Goal: Complete application form

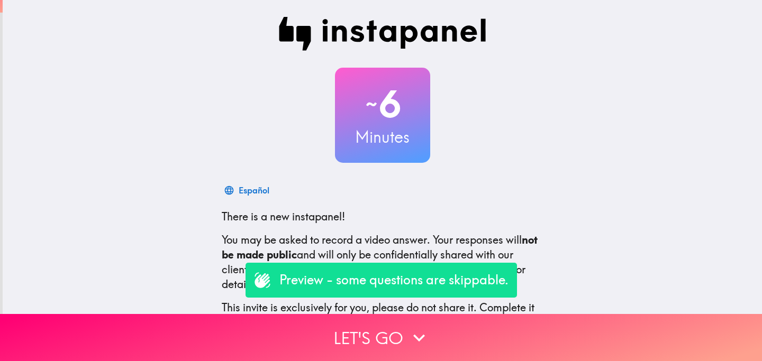
click at [175, 86] on div "~ 6 Minutes Español There is a new instapanel! You may be asked to record a vid…" at bounding box center [382, 200] width 759 height 400
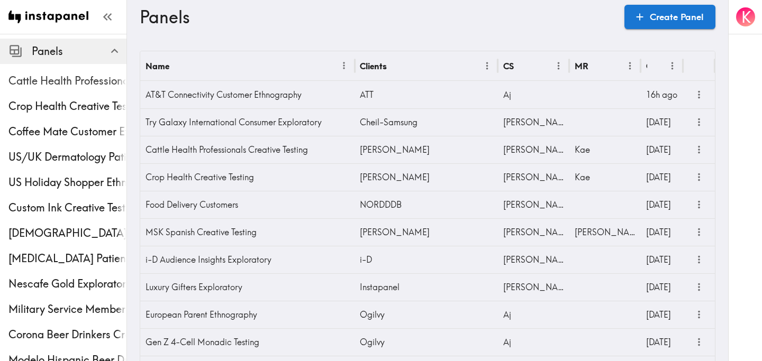
click at [59, 73] on span "Cattle Health Professionals Creative Testing" at bounding box center [67, 80] width 118 height 19
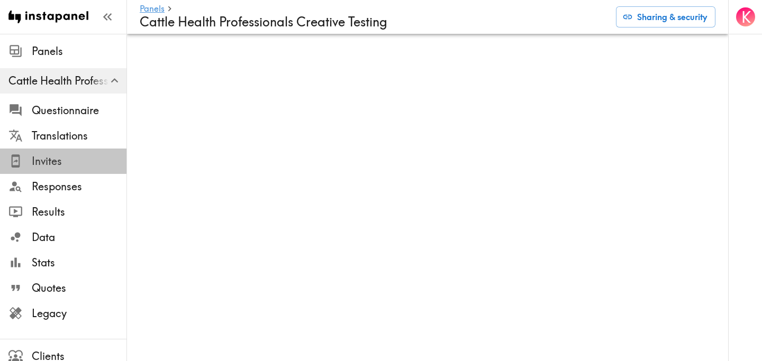
click at [63, 161] on span "Invites" at bounding box center [79, 161] width 95 height 15
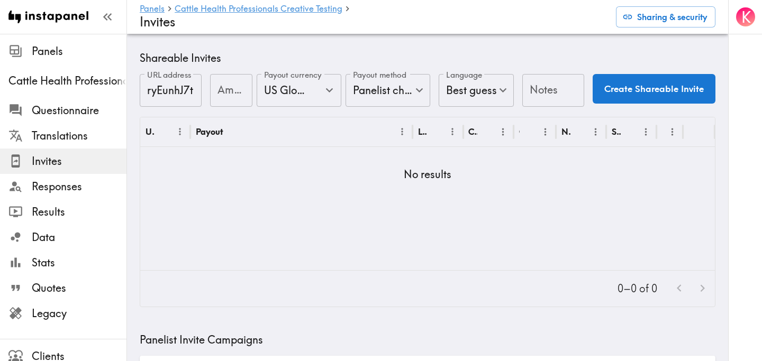
scroll to position [420, 0]
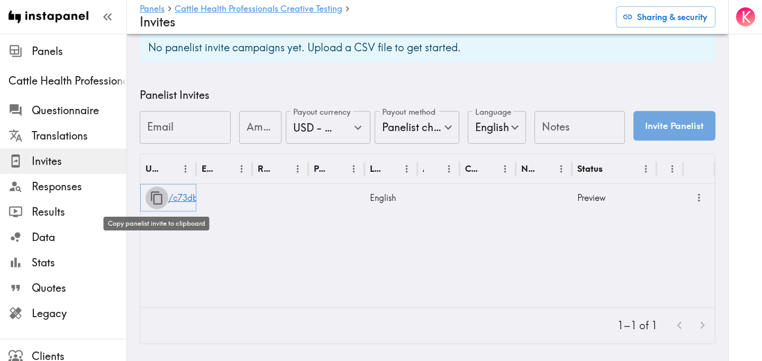
click at [158, 202] on icon "button" at bounding box center [157, 198] width 14 height 14
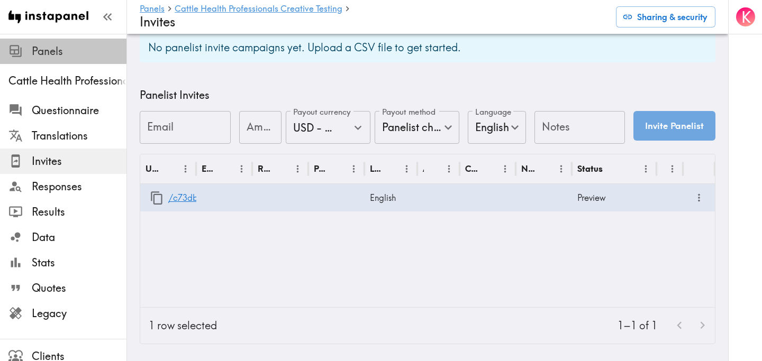
click at [45, 51] on span "Panels" at bounding box center [79, 51] width 95 height 15
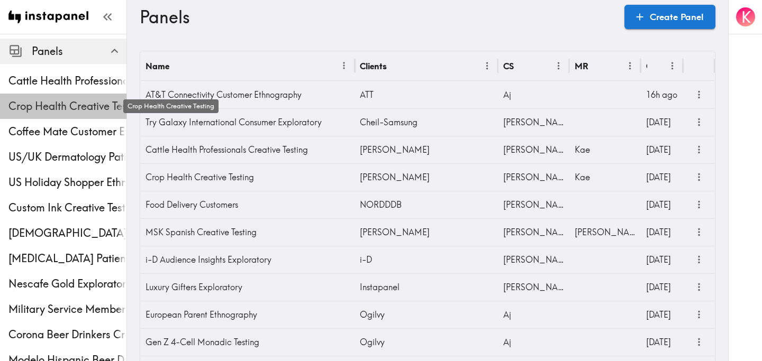
click at [80, 107] on span "Crop Health Creative Testing" at bounding box center [67, 106] width 118 height 15
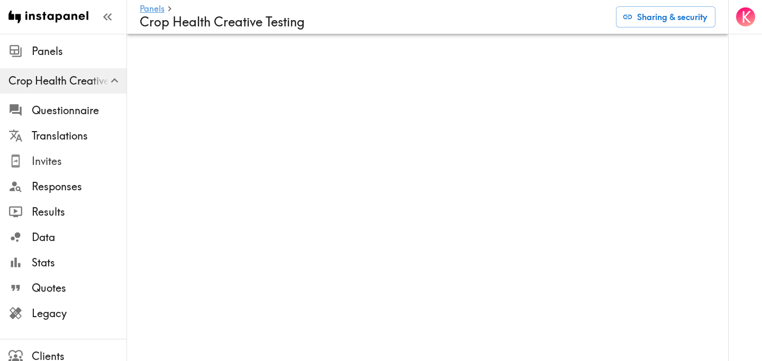
click at [56, 169] on span "Invites" at bounding box center [79, 161] width 95 height 19
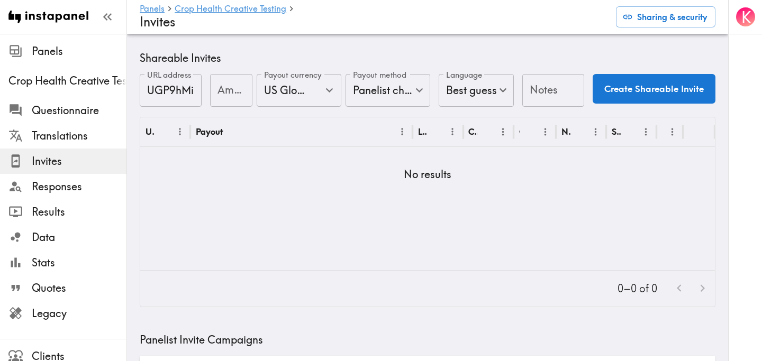
scroll to position [420, 0]
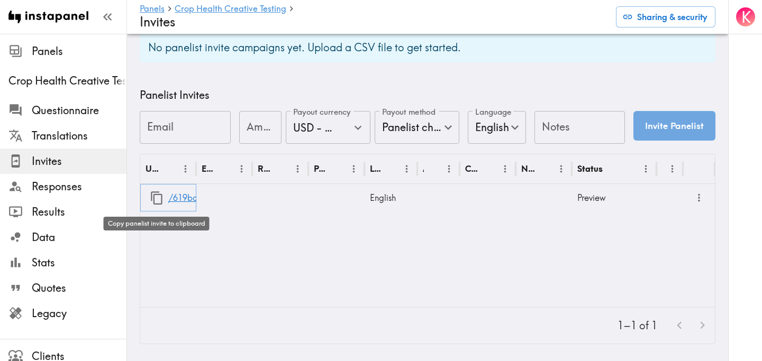
click at [155, 201] on icon "button" at bounding box center [157, 198] width 14 height 14
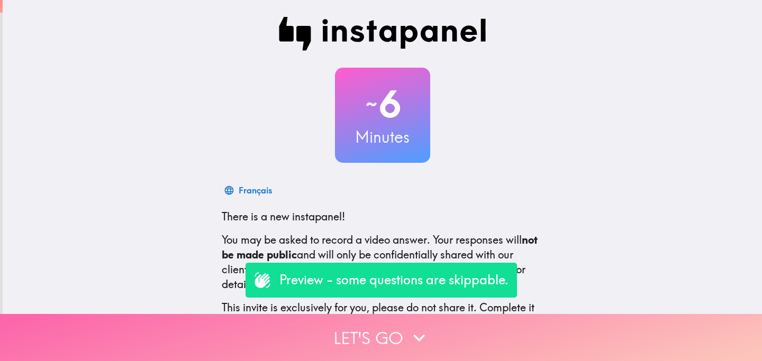
click at [325, 345] on button "Let's go" at bounding box center [381, 337] width 762 height 47
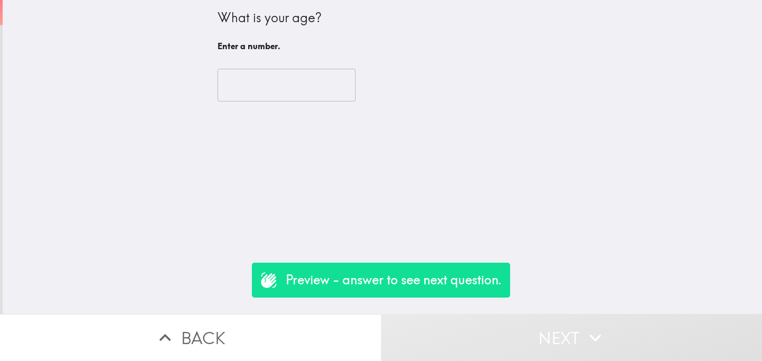
click at [265, 94] on input "number" at bounding box center [286, 85] width 138 height 33
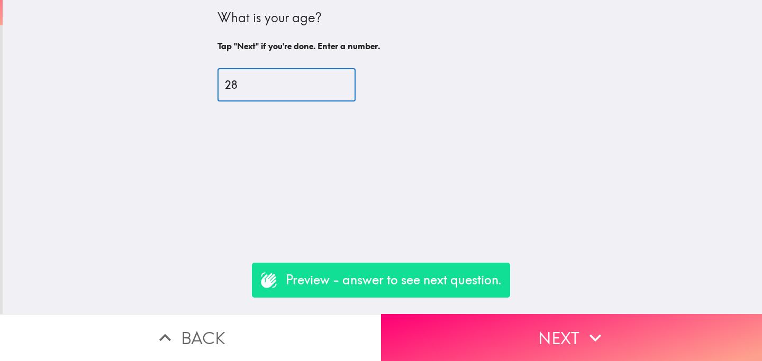
type input "28"
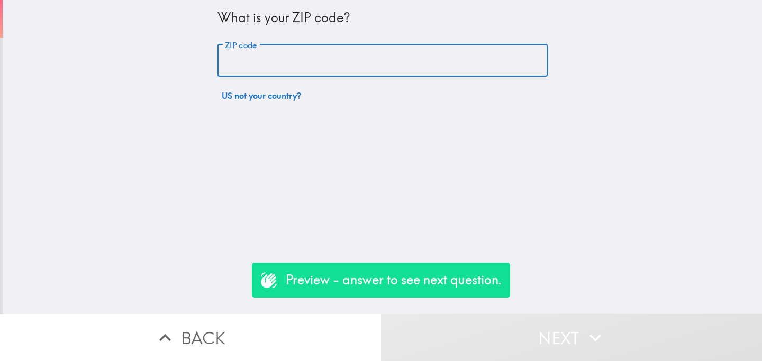
click at [309, 70] on input "ZIP code" at bounding box center [382, 60] width 330 height 33
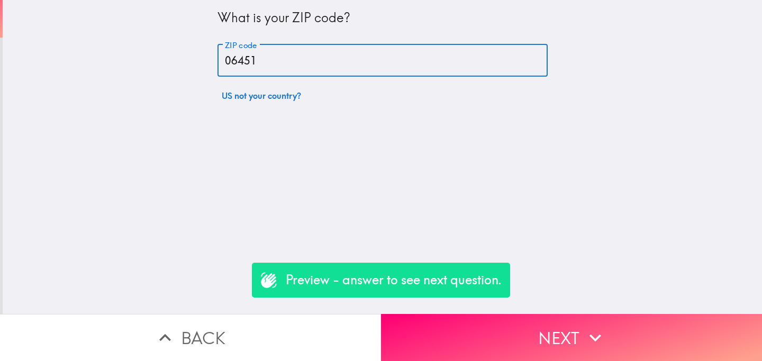
type input "06451"
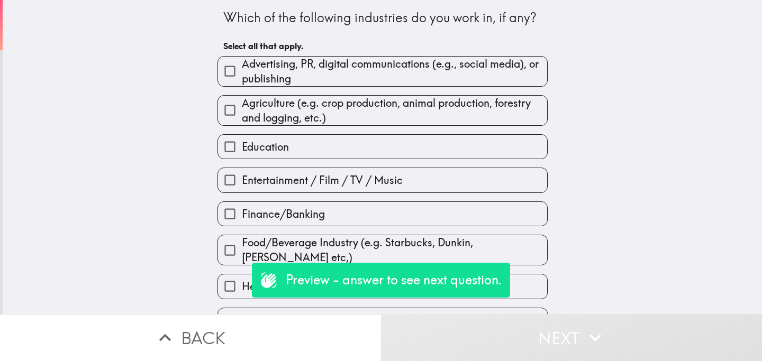
click at [318, 98] on span "Agriculture (e.g. crop production, animal production, forestry and logging, etc…" at bounding box center [394, 111] width 305 height 30
click at [242, 98] on input "Agriculture (e.g. crop production, animal production, forestry and logging, etc…" at bounding box center [230, 110] width 24 height 24
checkbox input "true"
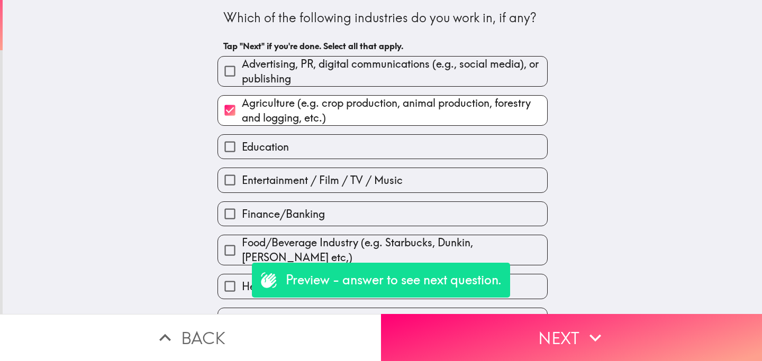
click at [324, 167] on div "Entertainment / Film / TV / Music" at bounding box center [378, 175] width 339 height 33
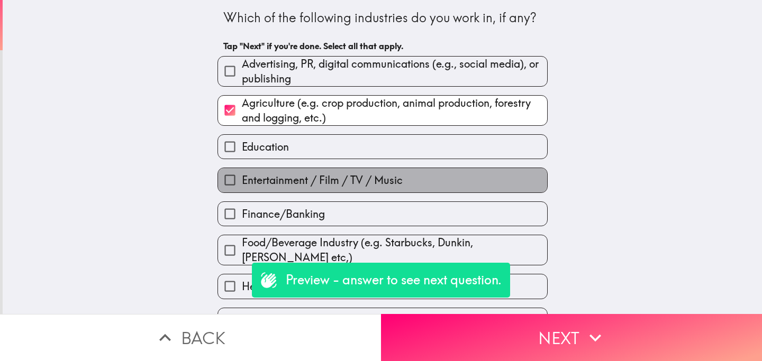
click at [339, 184] on span "Entertainment / Film / TV / Music" at bounding box center [322, 180] width 161 height 15
click at [242, 184] on input "Entertainment / Film / TV / Music" at bounding box center [230, 180] width 24 height 24
checkbox input "true"
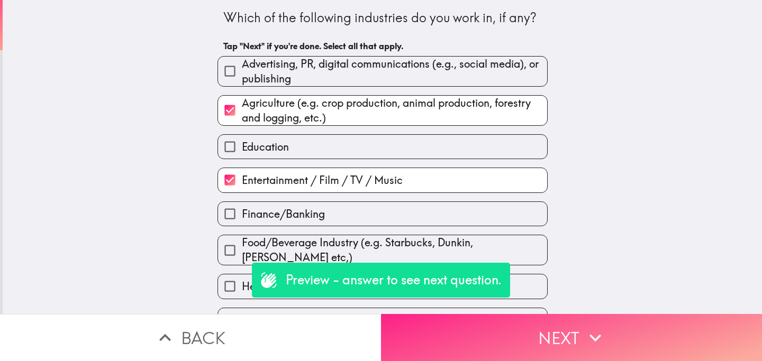
click at [442, 331] on button "Next" at bounding box center [571, 337] width 381 height 47
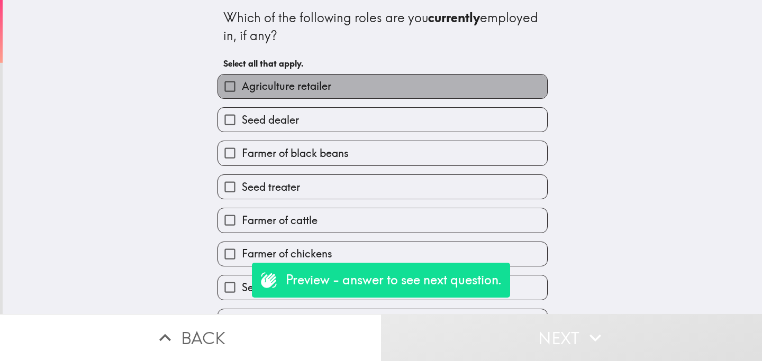
click at [330, 87] on span "Agriculture retailer" at bounding box center [286, 86] width 89 height 15
click at [242, 87] on input "Agriculture retailer" at bounding box center [230, 87] width 24 height 24
checkbox input "true"
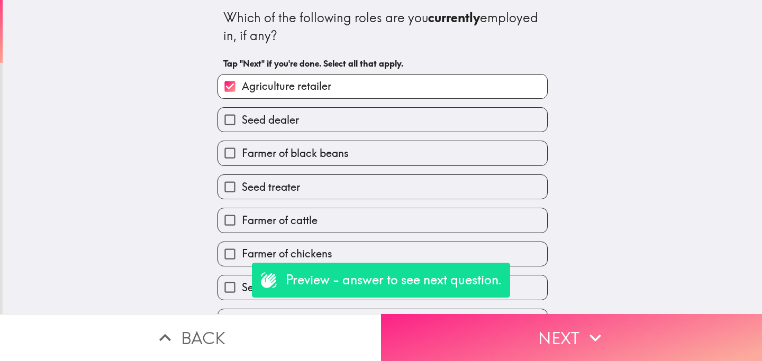
click at [492, 350] on button "Next" at bounding box center [571, 337] width 381 height 47
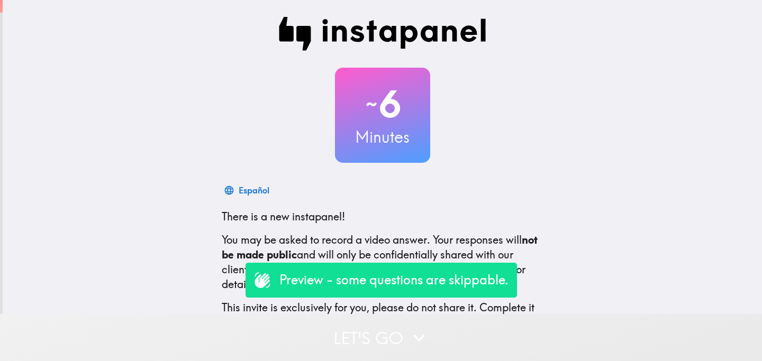
click at [340, 329] on button "Let's go" at bounding box center [381, 337] width 762 height 47
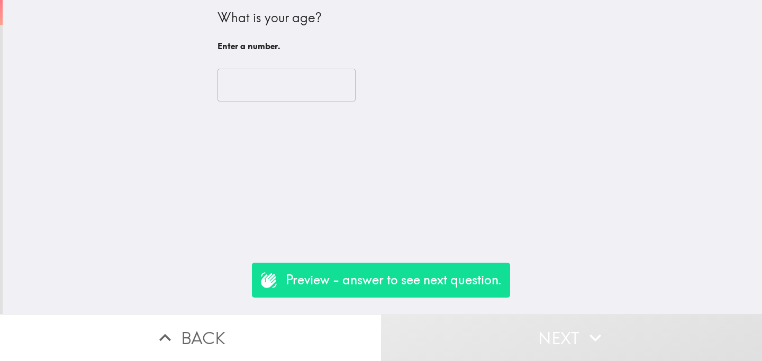
click at [304, 85] on input "number" at bounding box center [286, 85] width 138 height 33
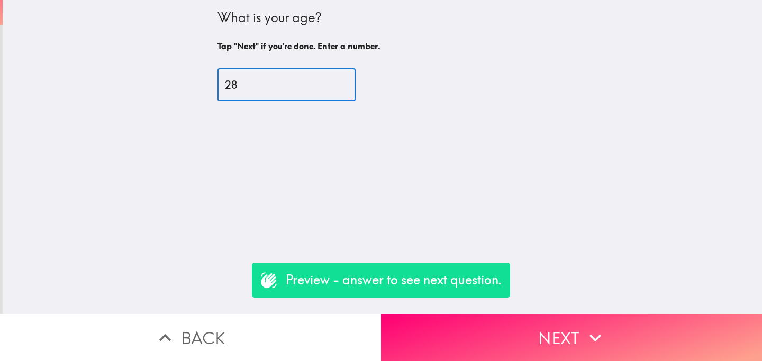
type input "28"
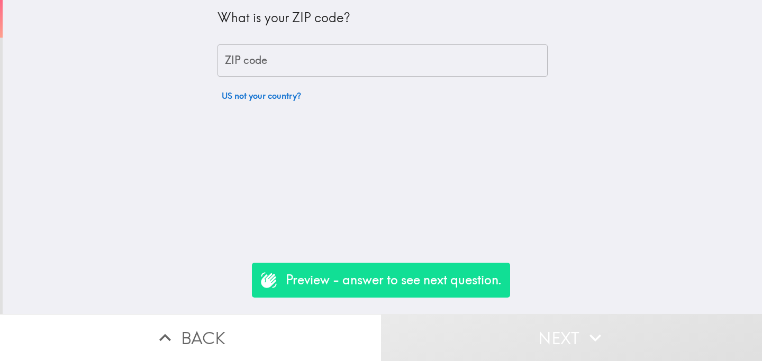
click at [332, 59] on input "ZIP code" at bounding box center [382, 60] width 330 height 33
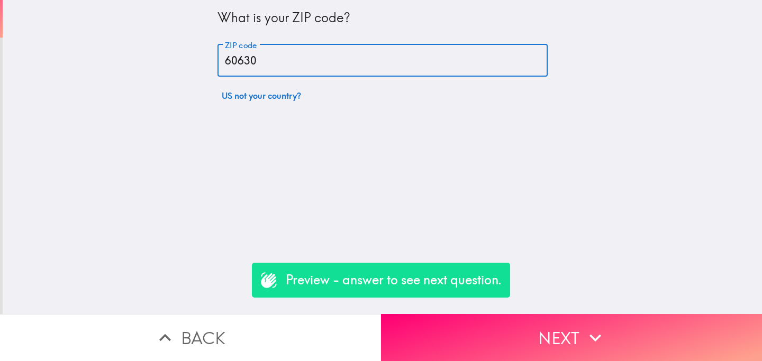
type input "60630"
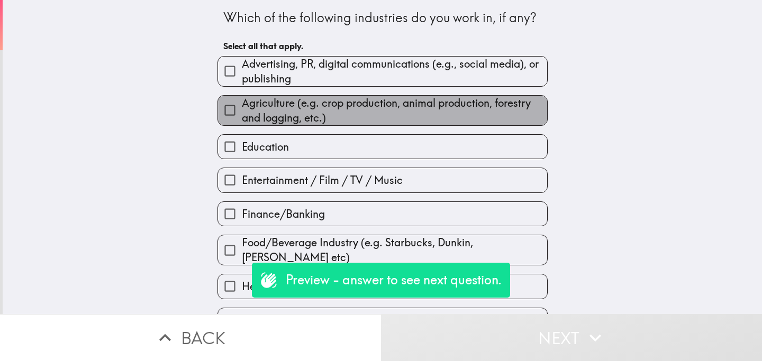
click at [334, 117] on span "Agriculture (e.g. crop production, animal production, forestry and logging, etc…" at bounding box center [394, 111] width 305 height 30
click at [242, 117] on input "Agriculture (e.g. crop production, animal production, forestry and logging, etc…" at bounding box center [230, 110] width 24 height 24
checkbox input "true"
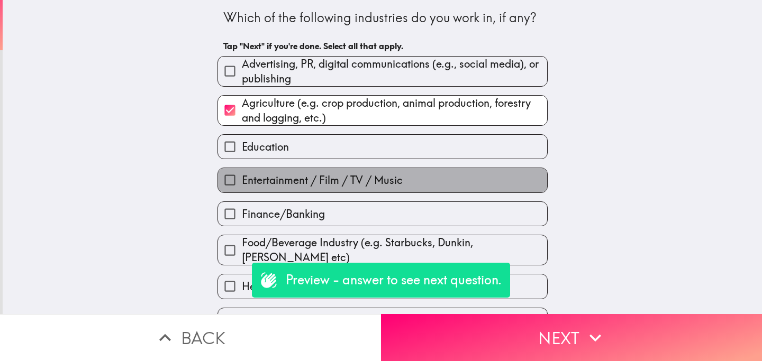
click at [334, 179] on span "Entertainment / Film / TV / Music" at bounding box center [322, 180] width 161 height 15
click at [242, 179] on input "Entertainment / Film / TV / Music" at bounding box center [230, 180] width 24 height 24
checkbox input "true"
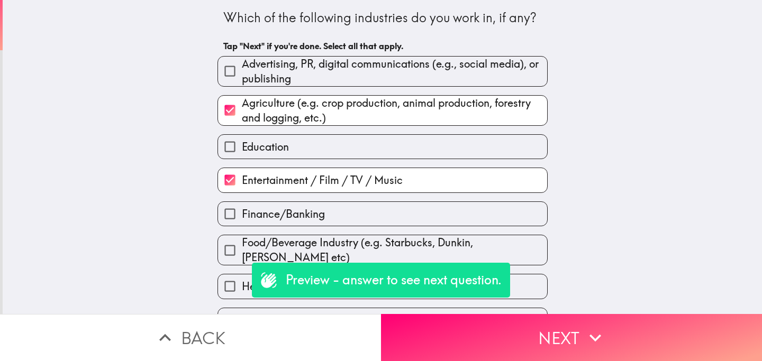
click at [350, 213] on label "Finance/Banking" at bounding box center [382, 214] width 329 height 24
click at [242, 213] on input "Finance/Banking" at bounding box center [230, 214] width 24 height 24
checkbox input "true"
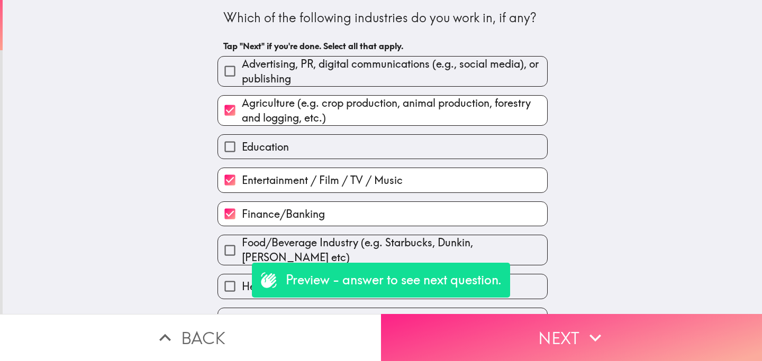
click at [453, 320] on button "Next" at bounding box center [571, 337] width 381 height 47
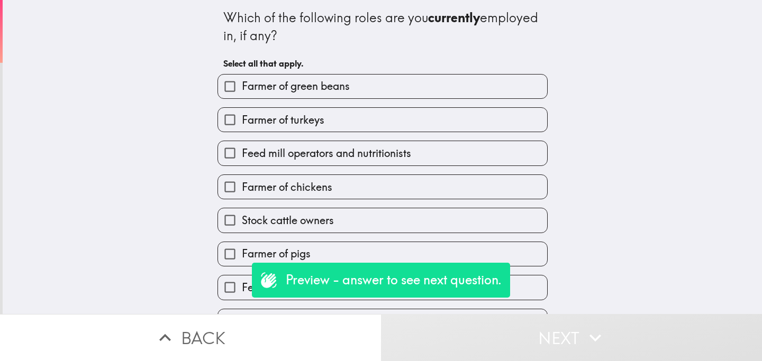
scroll to position [126, 0]
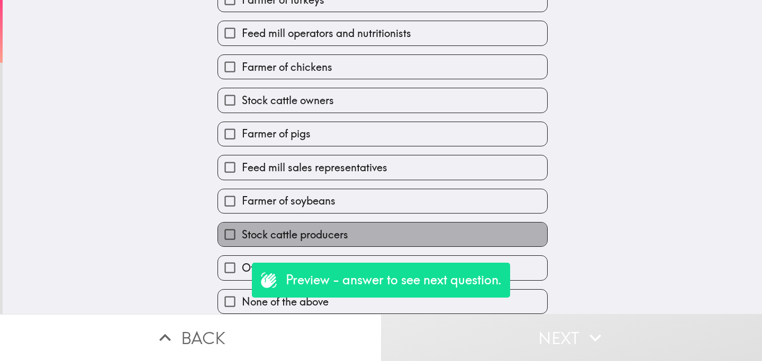
click at [309, 238] on span "Stock cattle producers" at bounding box center [295, 234] width 106 height 15
click at [242, 238] on input "Stock cattle producers" at bounding box center [230, 235] width 24 height 24
checkbox input "true"
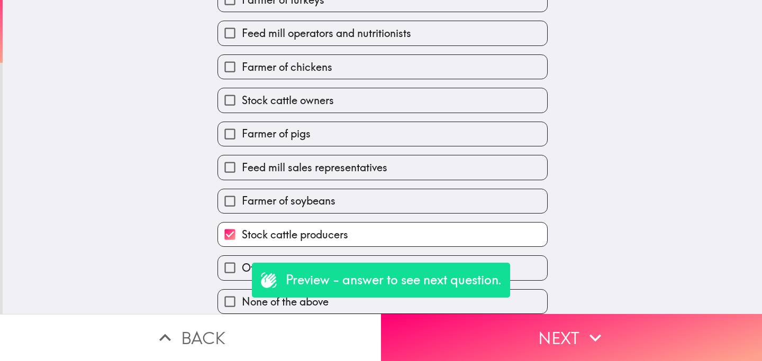
click at [365, 97] on label "Stock cattle owners" at bounding box center [382, 100] width 329 height 24
click at [242, 97] on input "Stock cattle owners" at bounding box center [230, 100] width 24 height 24
checkbox input "true"
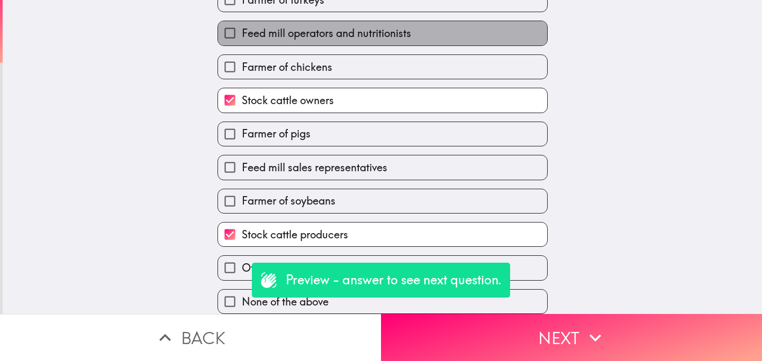
click at [401, 32] on span "Feed mill operators and nutritionists" at bounding box center [326, 33] width 169 height 15
click at [242, 32] on input "Feed mill operators and nutritionists" at bounding box center [230, 33] width 24 height 24
checkbox input "true"
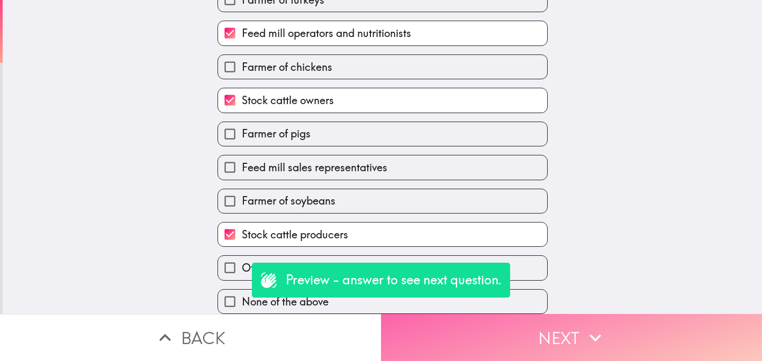
click at [481, 336] on button "Next" at bounding box center [571, 337] width 381 height 47
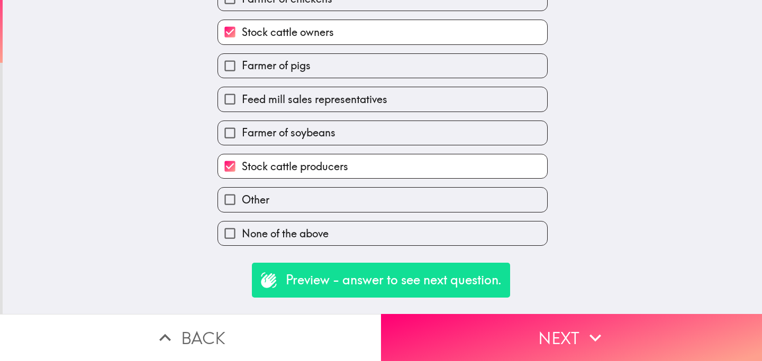
scroll to position [0, 0]
